Goal: Transaction & Acquisition: Purchase product/service

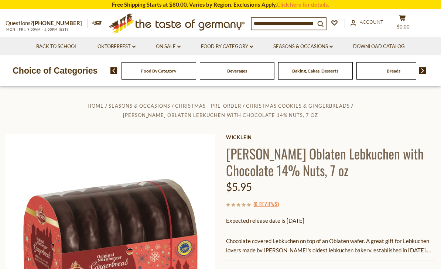
scroll to position [18, 0]
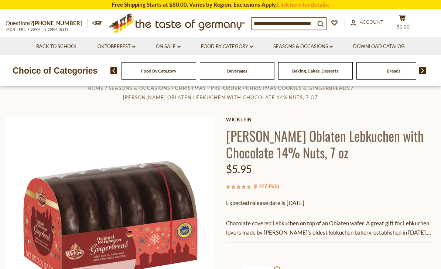
click at [307, 16] on div "Questions? [PHONE_NUMBER] MON - FRI, 9:00AM - 5:00PM (EST) .st0{fill:#EDD300;} …" at bounding box center [220, 23] width 441 height 27
click at [303, 24] on input at bounding box center [284, 23] width 64 height 10
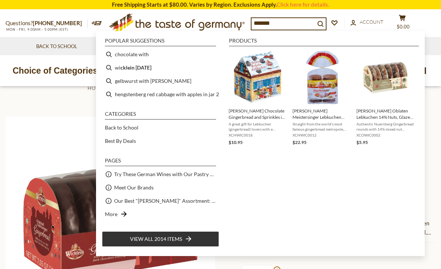
type input "********"
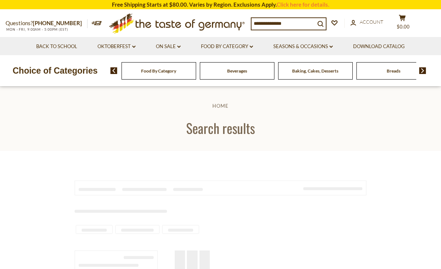
type input "********"
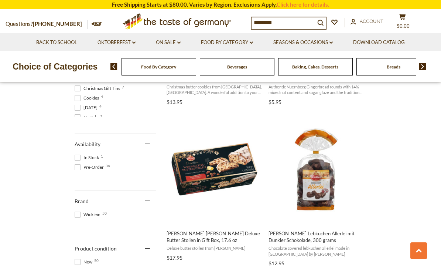
scroll to position [334, 0]
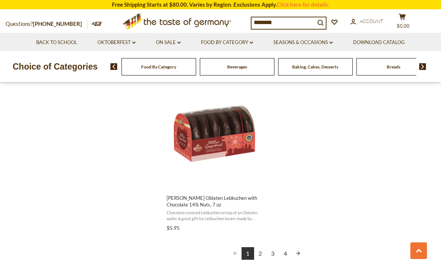
click at [258, 247] on link "2" at bounding box center [260, 253] width 13 height 13
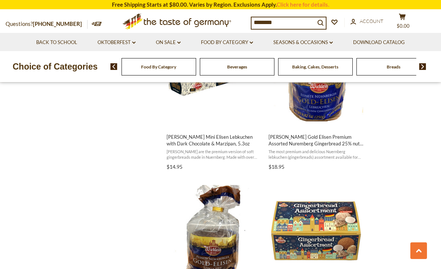
scroll to position [737, 0]
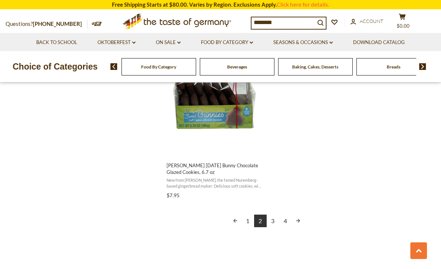
click at [276, 219] on link "3" at bounding box center [273, 220] width 13 height 13
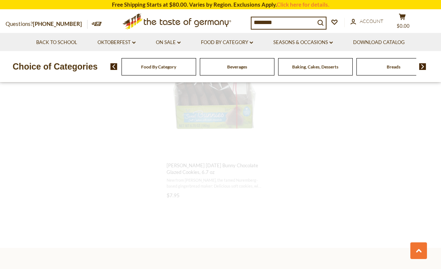
scroll to position [423, 0]
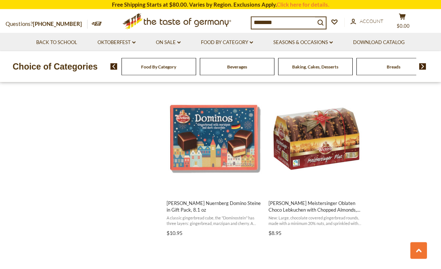
scroll to position [1110, 0]
click at [241, 135] on img "Wicklein Nuernberg Domino Steine in Gift Pack, 8.1 oz" at bounding box center [215, 139] width 98 height 98
